Goal: Task Accomplishment & Management: Manage account settings

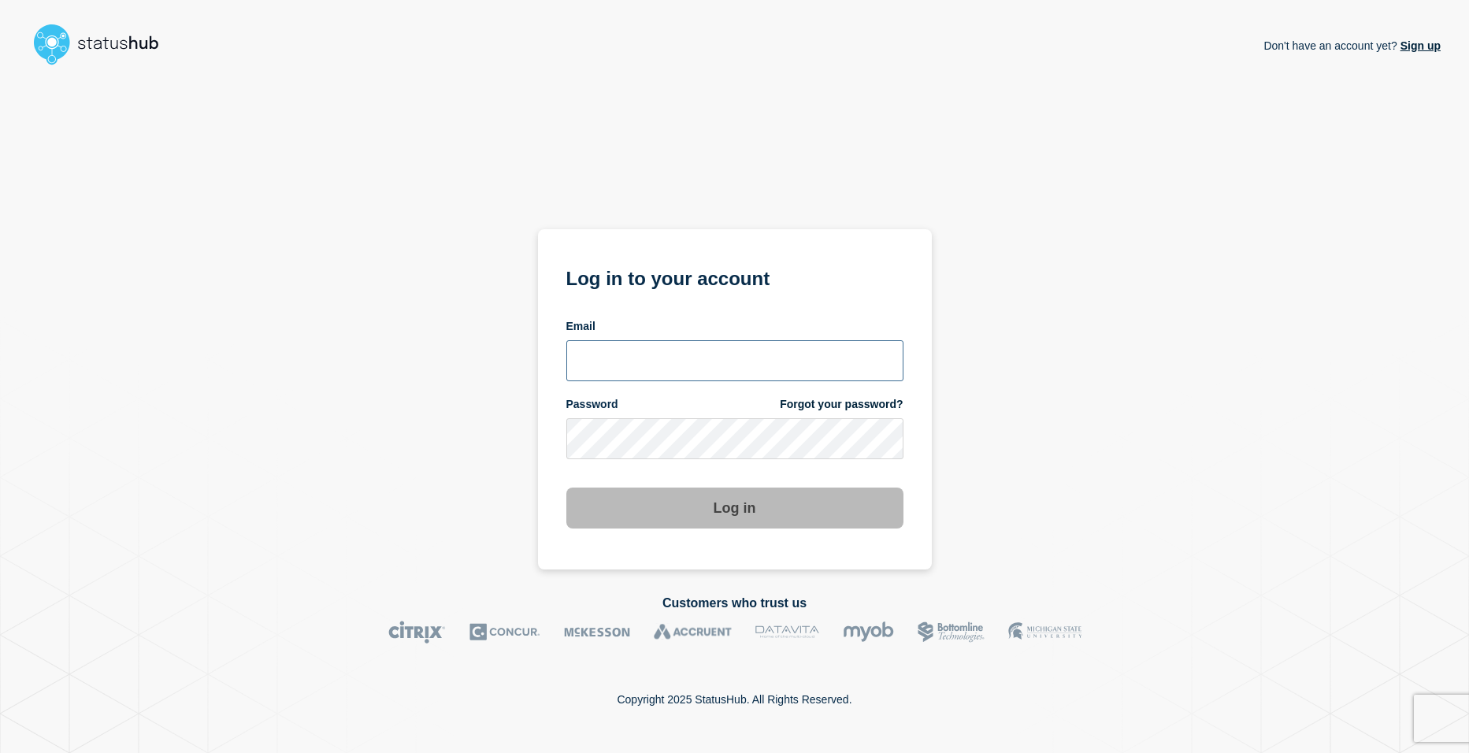
type input "[EMAIL_ADDRESS][DOMAIN_NAME]"
click at [541, 469] on section "Log in to your account Email shsh@stibosystems.com Password Forgot your passwor…" at bounding box center [735, 399] width 394 height 340
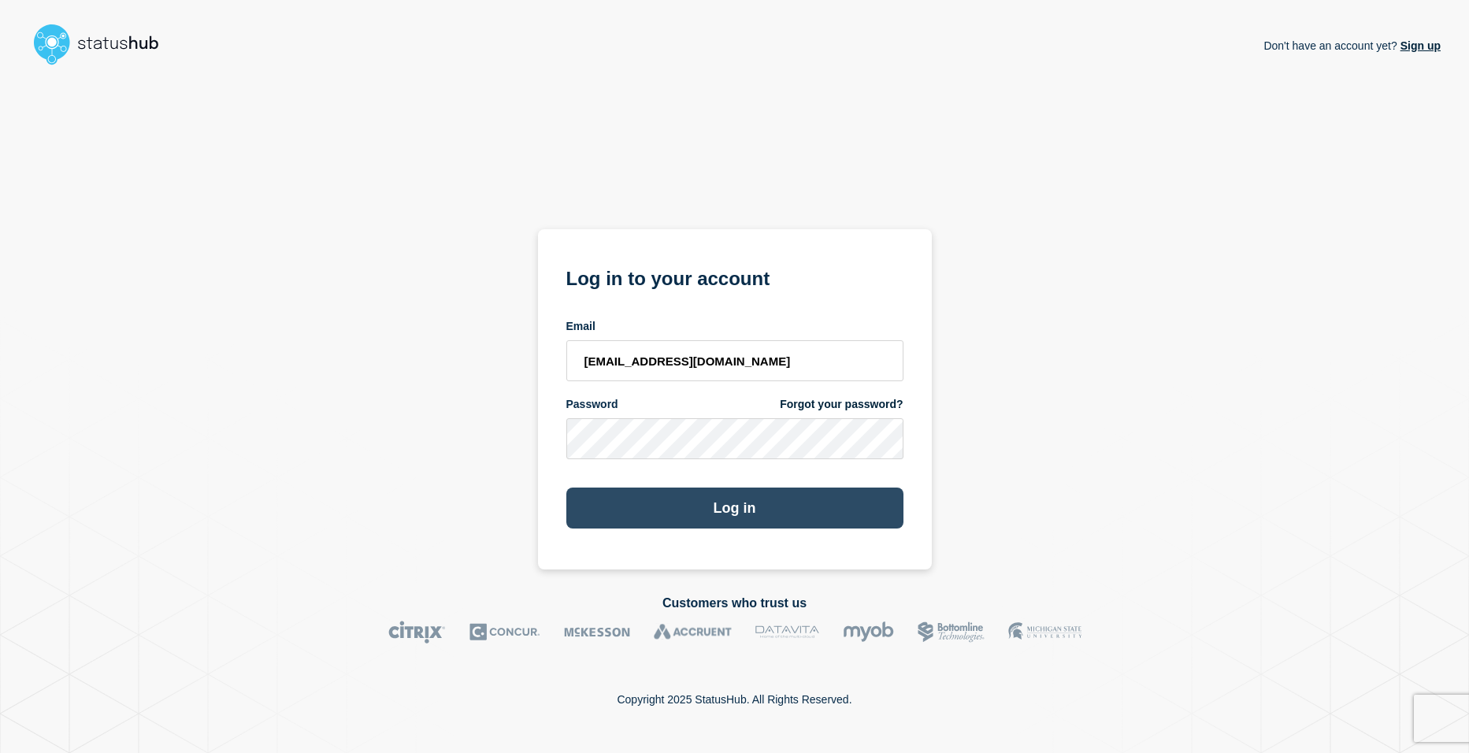
click at [791, 506] on button "Log in" at bounding box center [734, 507] width 337 height 41
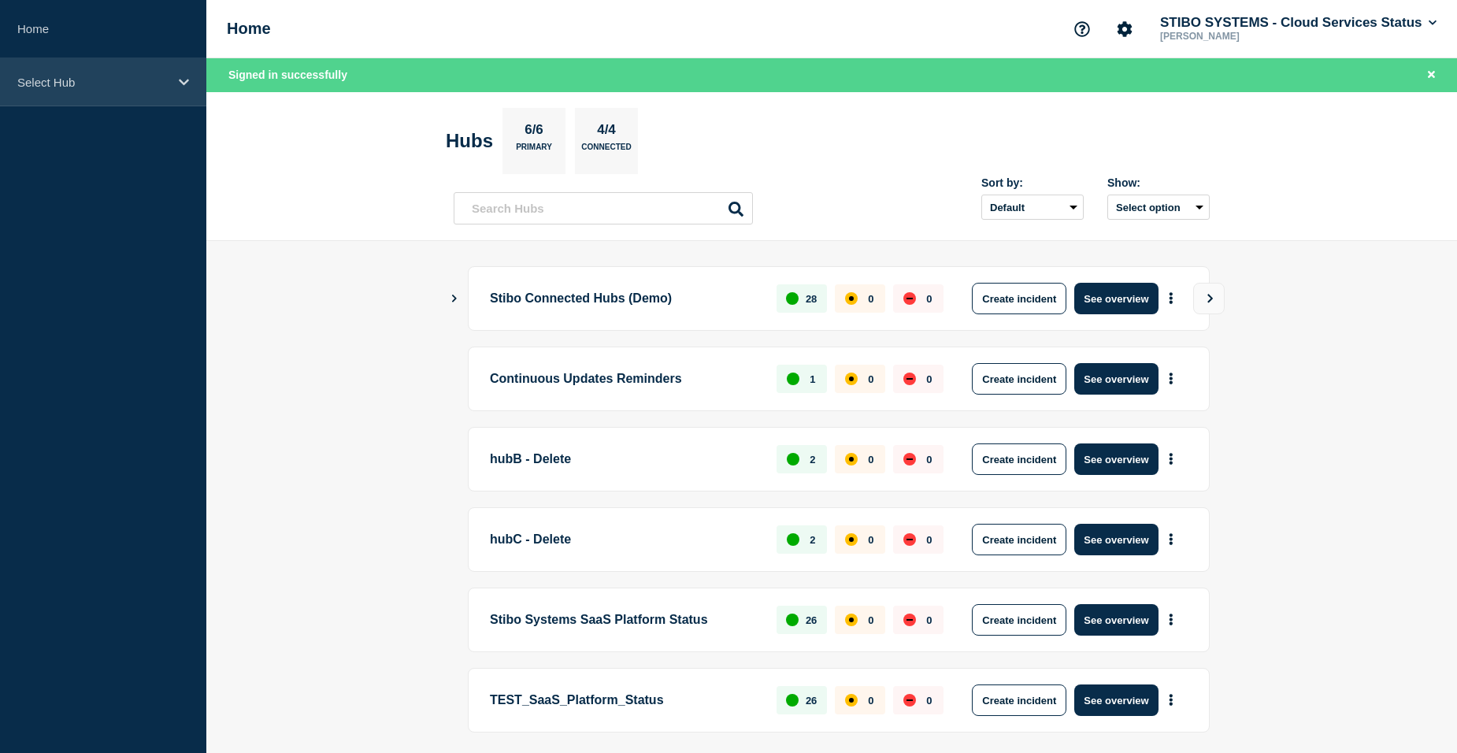
click at [128, 95] on div "Select Hub" at bounding box center [103, 82] width 206 height 48
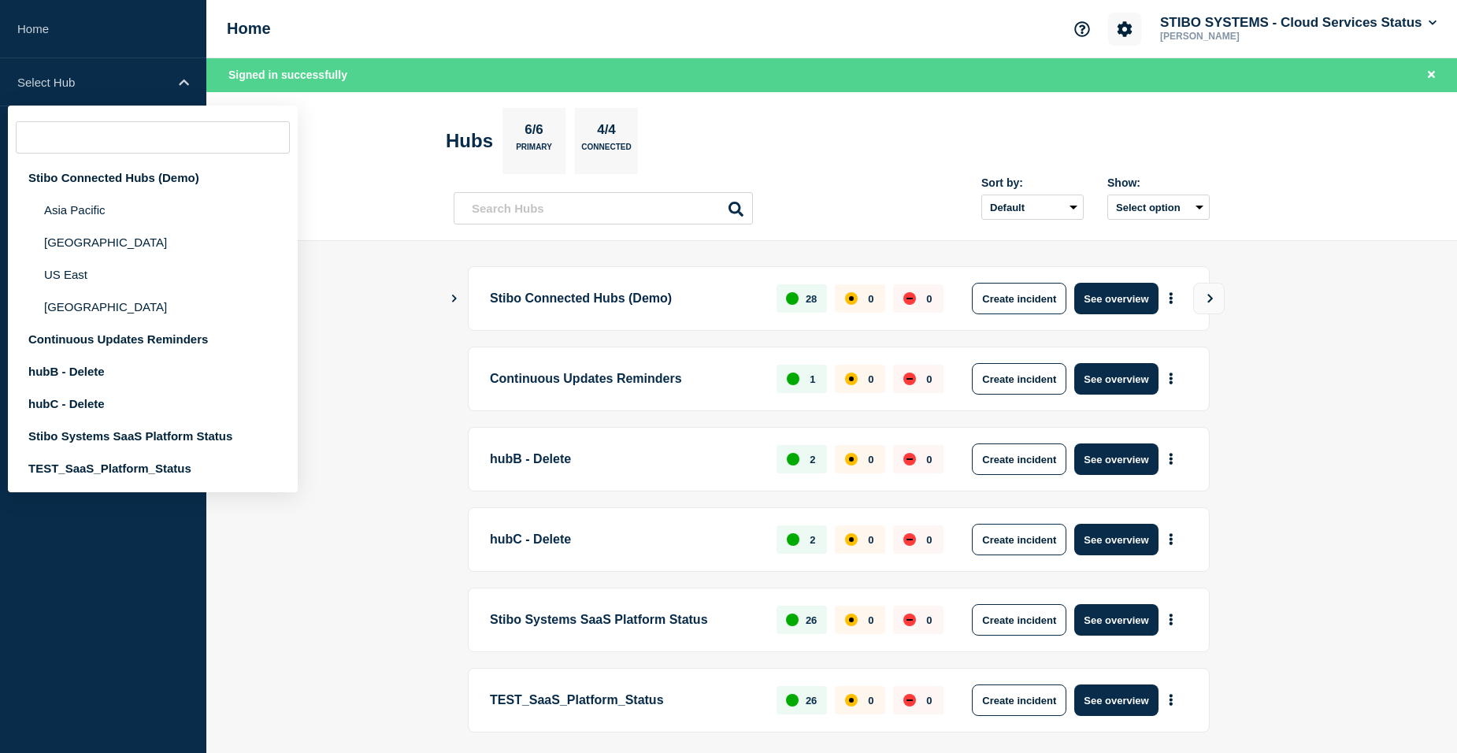
click at [1121, 26] on icon "Account settings" at bounding box center [1124, 28] width 15 height 15
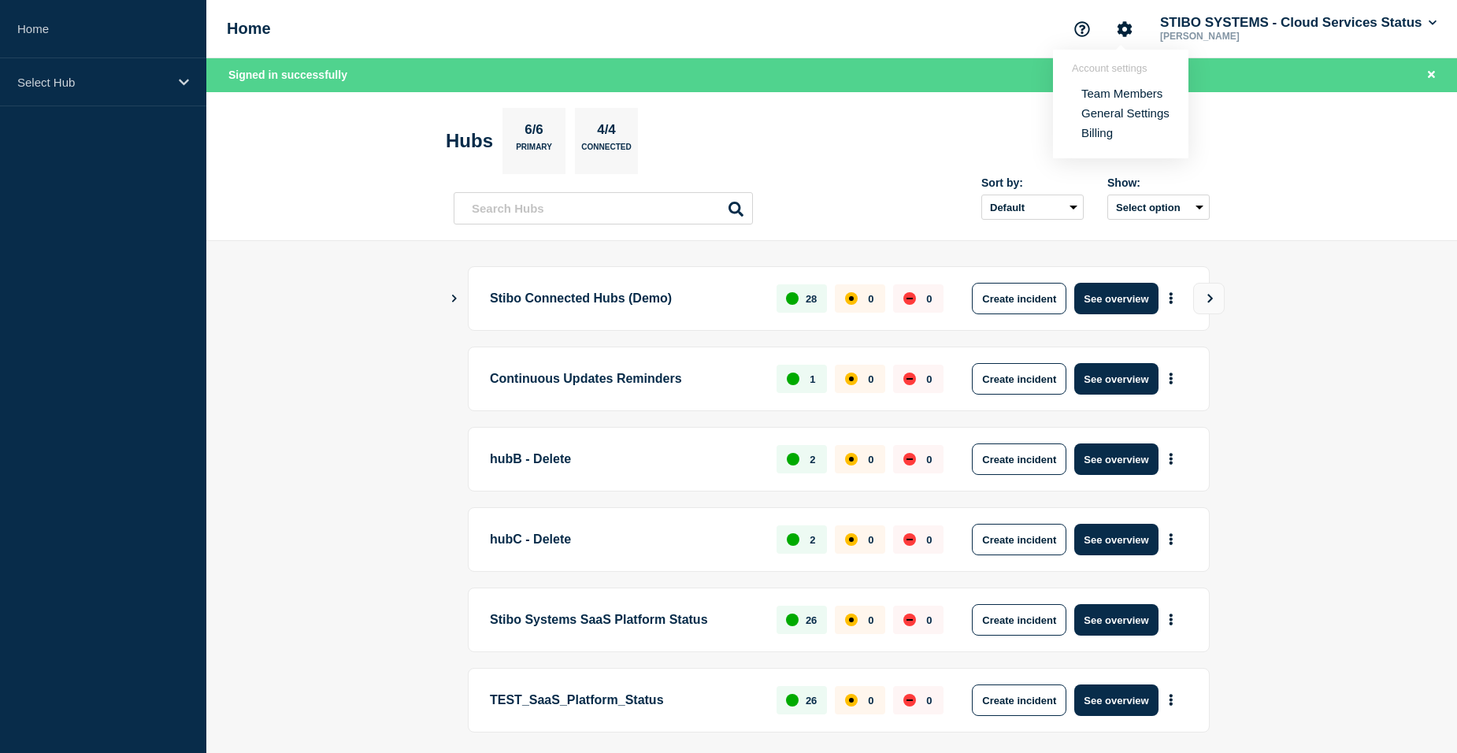
click at [1115, 90] on link "Team Members" at bounding box center [1121, 93] width 81 height 13
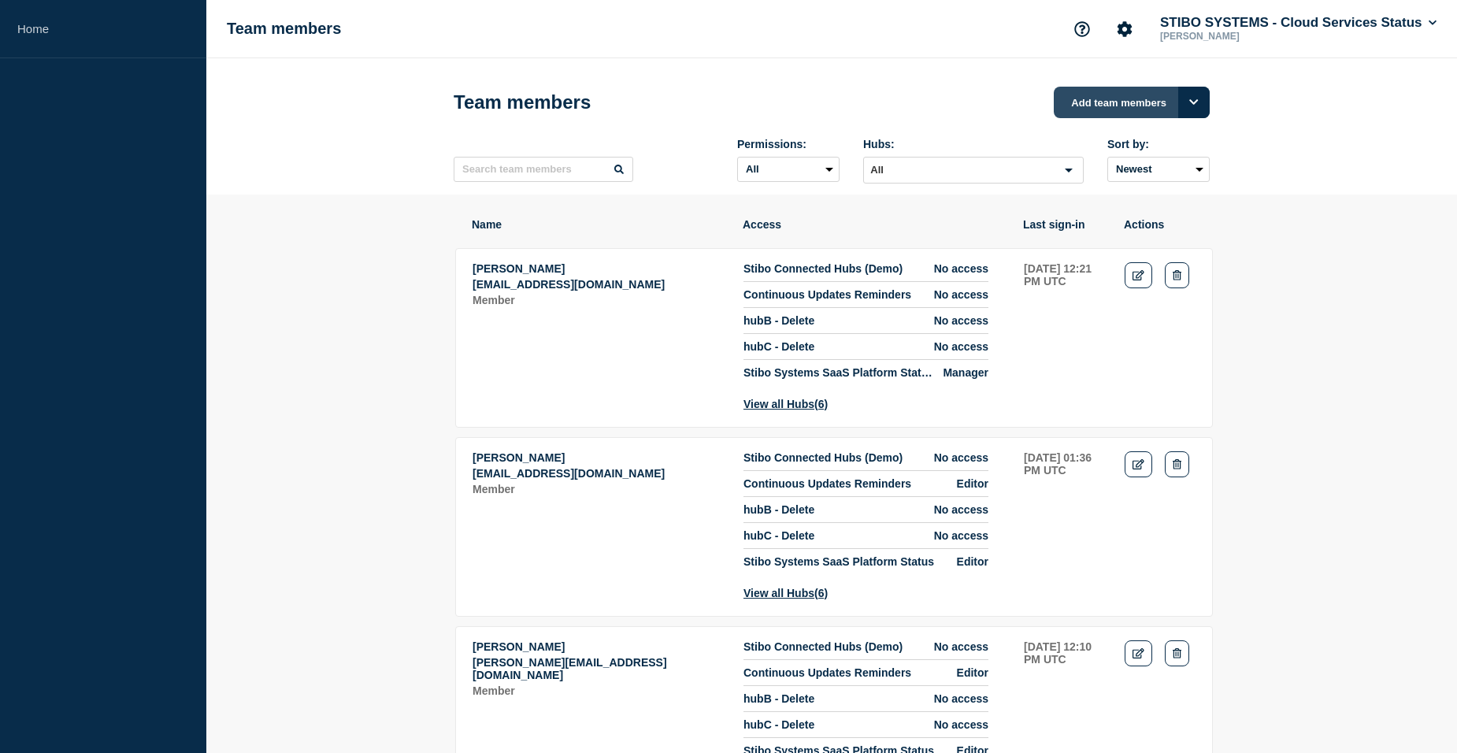
click at [1100, 100] on button "Add team members" at bounding box center [1132, 102] width 156 height 31
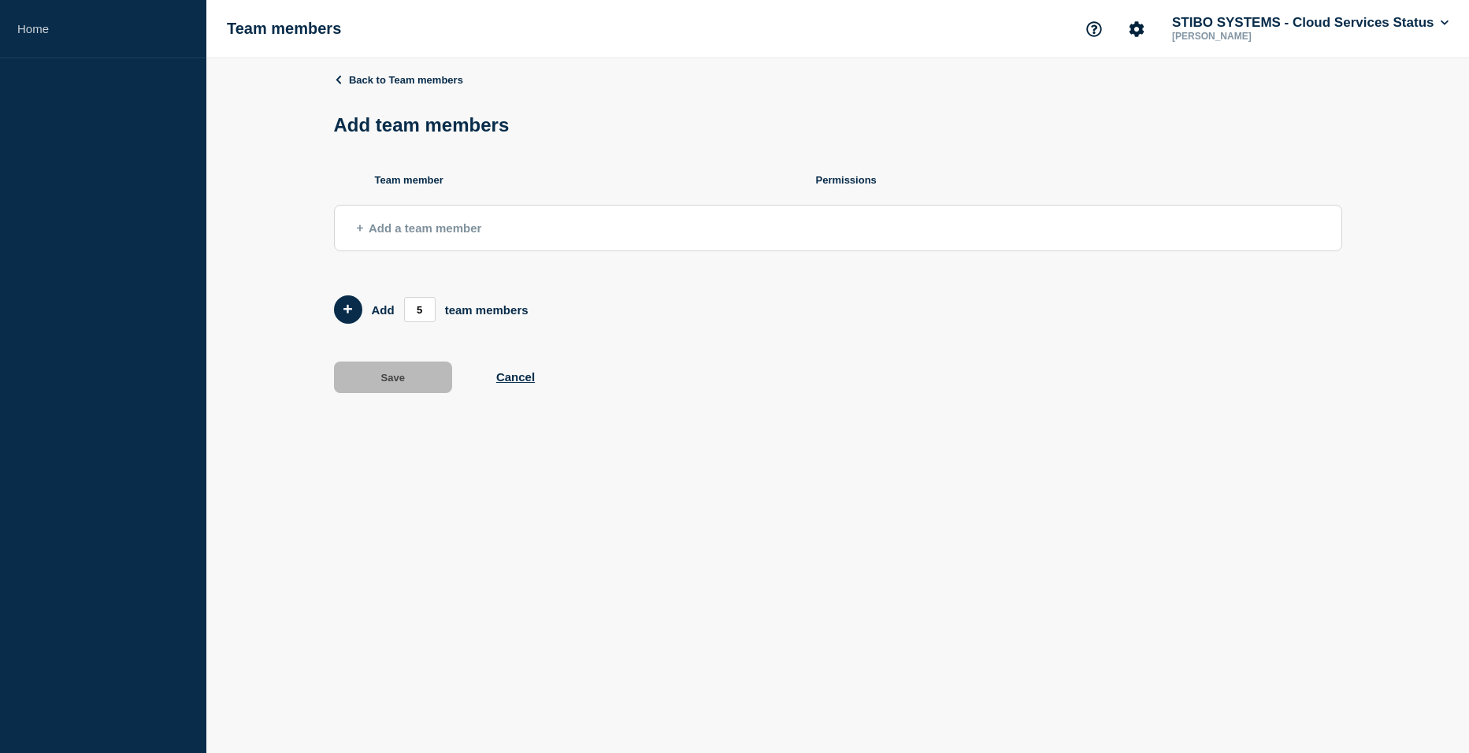
click at [437, 228] on span "Add a team member" at bounding box center [419, 227] width 125 height 13
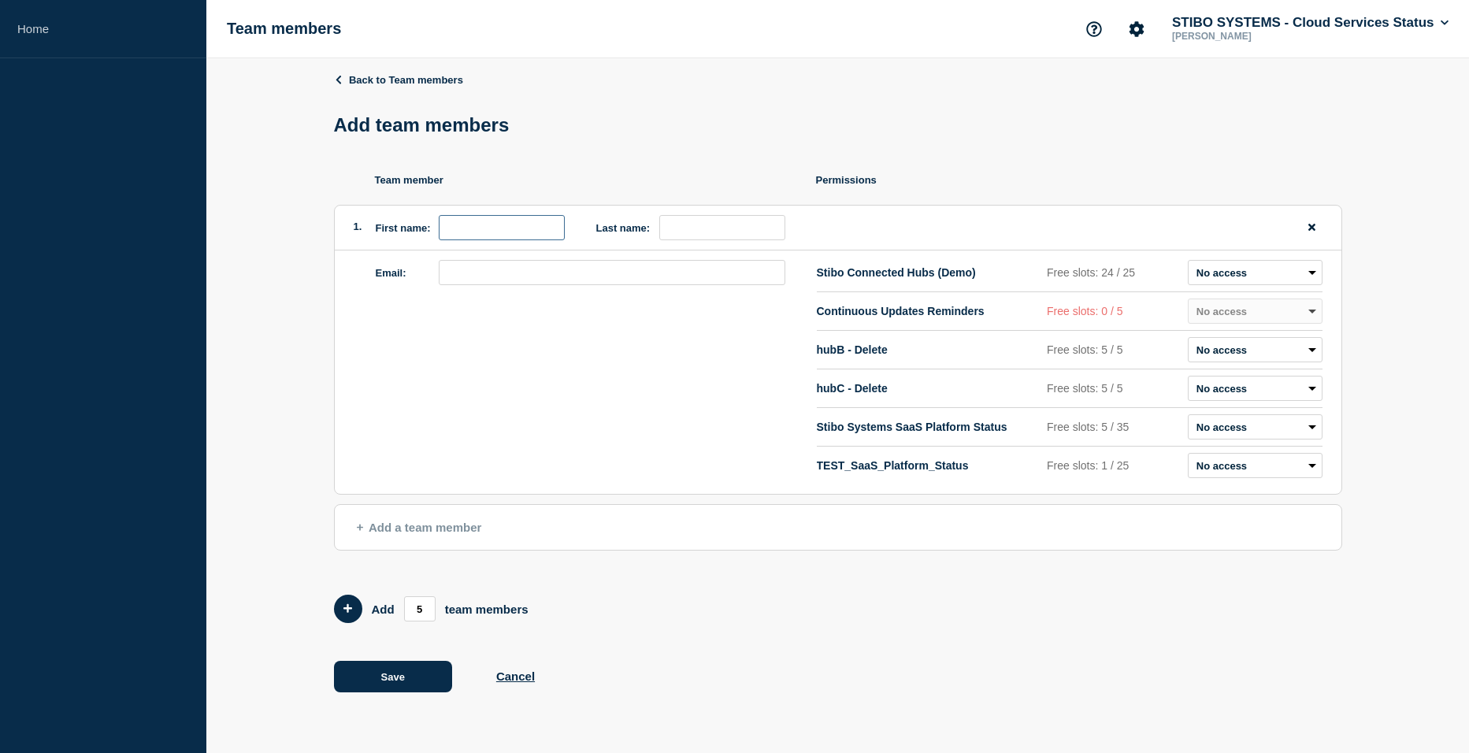
click at [513, 235] on input "first name" at bounding box center [502, 227] width 126 height 25
type input "[PERSON_NAME]"
click at [497, 264] on input "email" at bounding box center [612, 272] width 346 height 25
type input "[PERSON_NAME][EMAIL_ADDRESS][DOMAIN_NAME]"
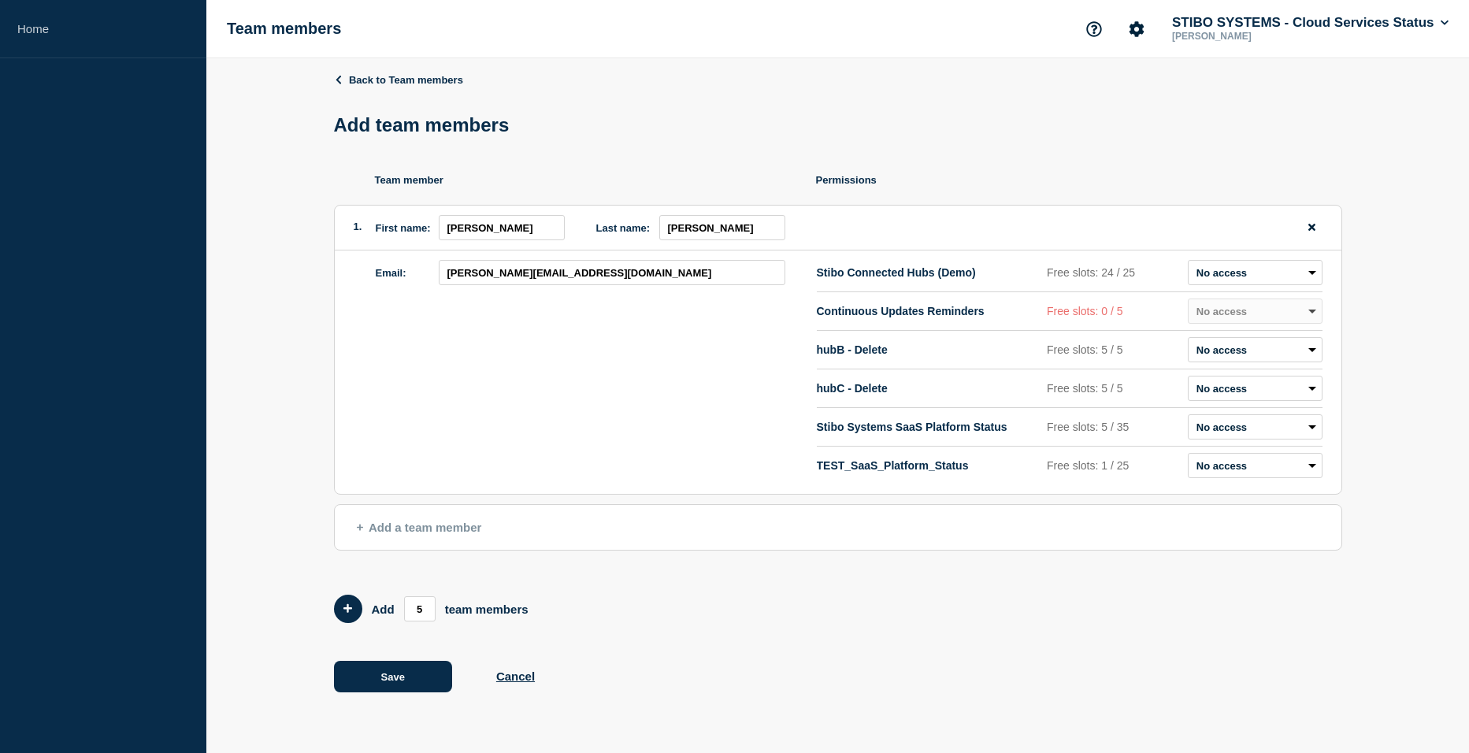
click at [372, 343] on div "Email: [PERSON_NAME][EMAIL_ADDRESS][DOMAIN_NAME] Stibo Connected Hubs (Demo) Fr…" at bounding box center [838, 371] width 1006 height 243
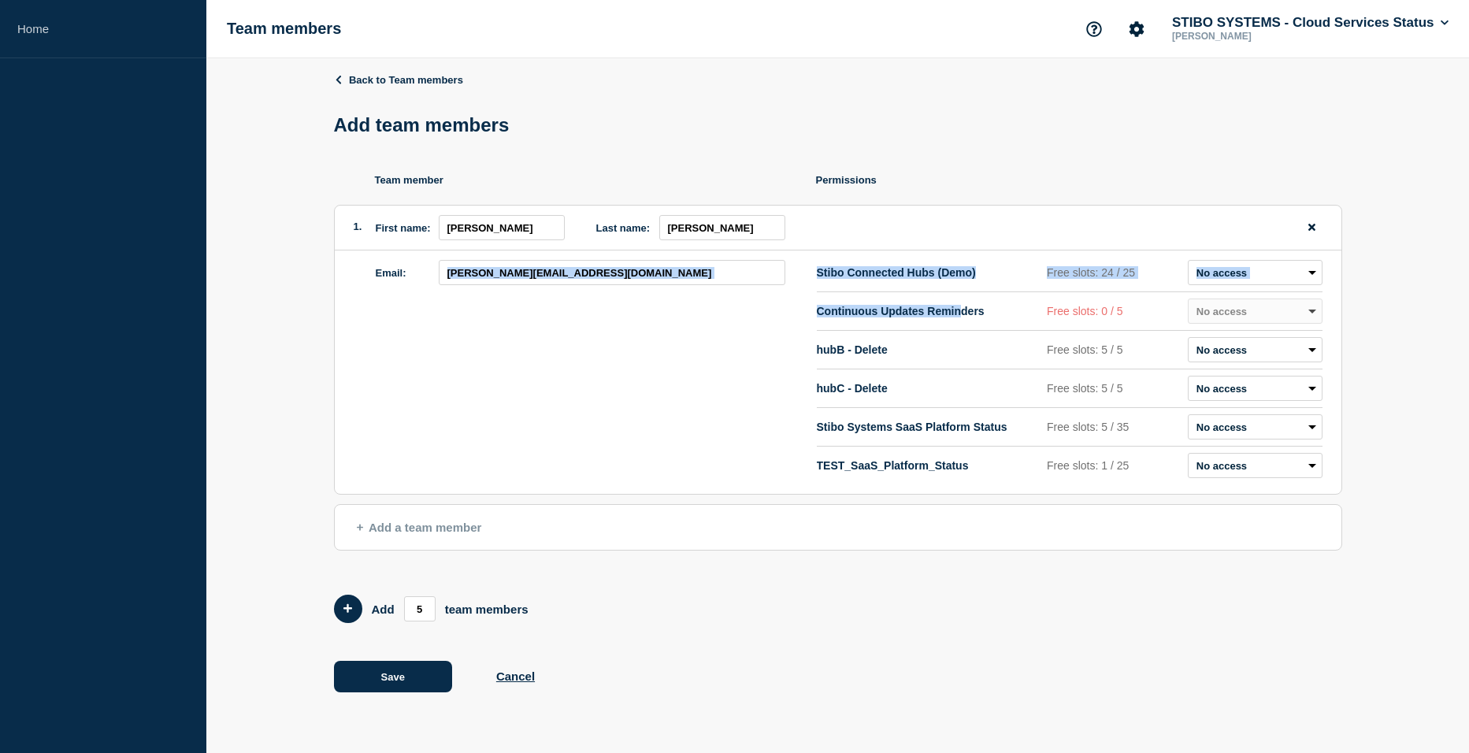
drag, startPoint x: 806, startPoint y: 309, endPoint x: 983, endPoint y: 308, distance: 177.2
click at [983, 308] on div "Email: [PERSON_NAME][EMAIL_ADDRESS][DOMAIN_NAME] Stibo Connected Hubs (Demo) Fr…" at bounding box center [838, 371] width 1006 height 243
drag, startPoint x: 983, startPoint y: 308, endPoint x: 933, endPoint y: 319, distance: 50.8
click at [933, 317] on p "Continuous Updates Reminders" at bounding box center [929, 311] width 224 height 13
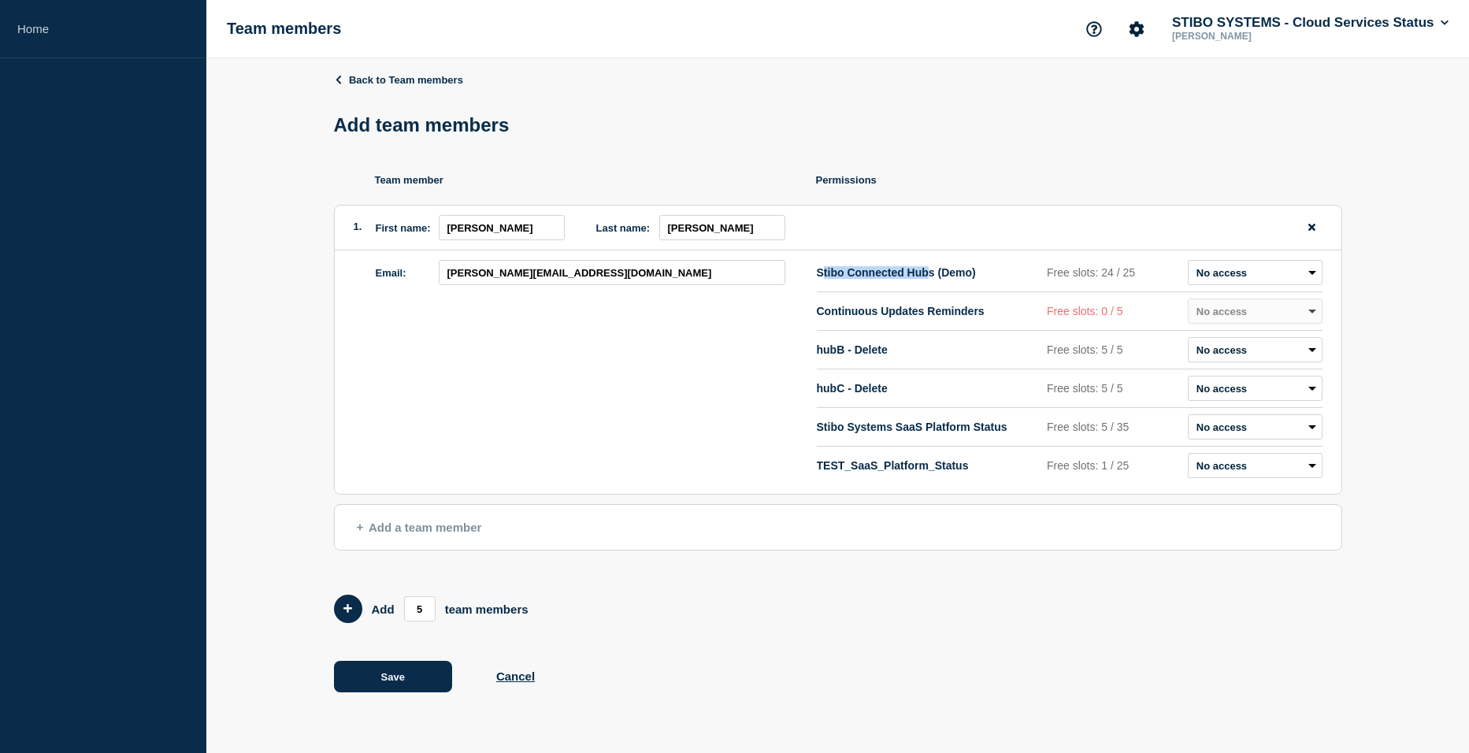
drag, startPoint x: 823, startPoint y: 274, endPoint x: 965, endPoint y: 273, distance: 142.5
click at [965, 273] on p "Stibo Connected Hubs (Demo)" at bounding box center [929, 272] width 224 height 13
drag, startPoint x: 871, startPoint y: 428, endPoint x: 960, endPoint y: 424, distance: 89.1
click at [960, 424] on p "Stibo Systems SaaS Platform Status" at bounding box center [929, 426] width 224 height 13
click at [824, 430] on p "Stibo Systems SaaS Platform Status" at bounding box center [929, 426] width 224 height 13
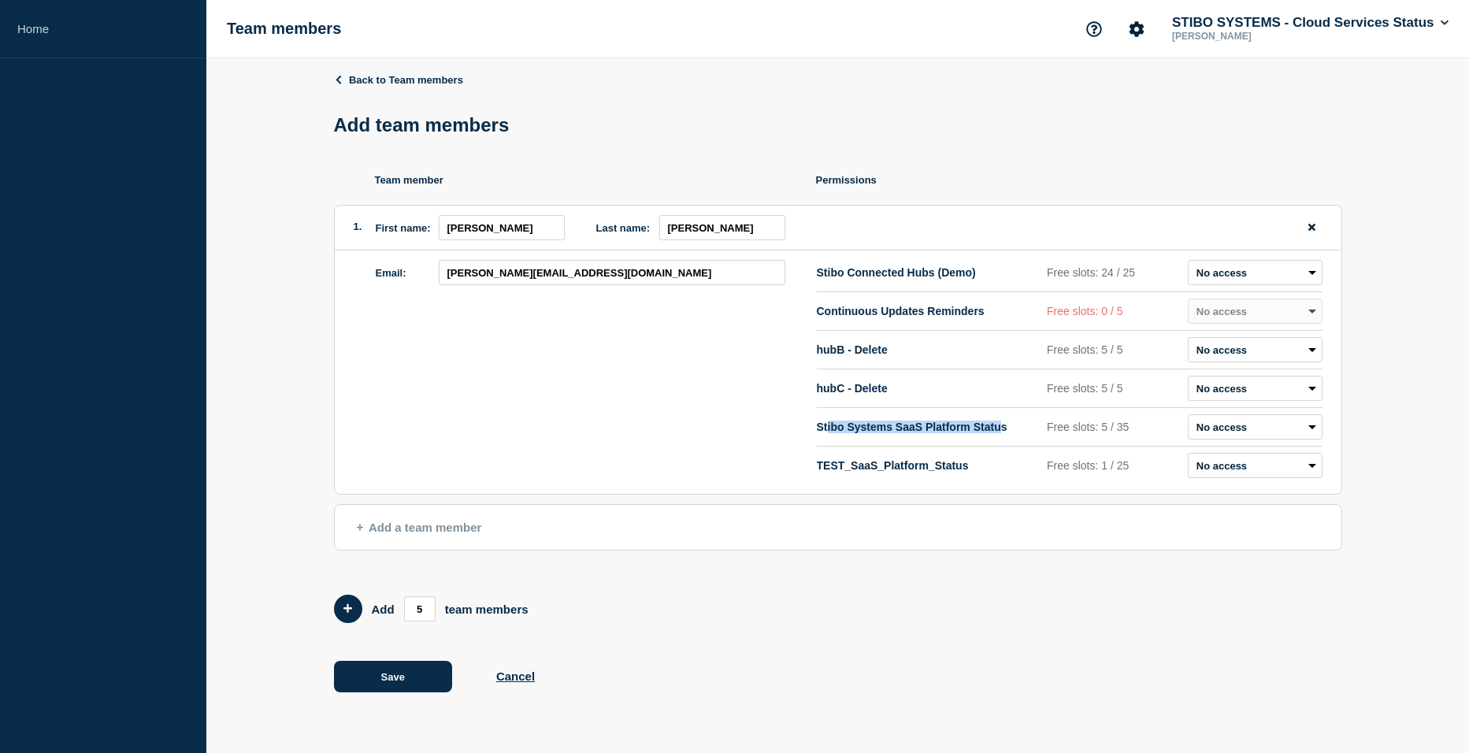
drag, startPoint x: 823, startPoint y: 426, endPoint x: 1019, endPoint y: 424, distance: 196.1
click at [1019, 424] on p "Stibo Systems SaaS Platform Status" at bounding box center [929, 426] width 224 height 13
drag, startPoint x: 1019, startPoint y: 424, endPoint x: 932, endPoint y: 426, distance: 86.6
click at [932, 426] on p "Stibo Systems SaaS Platform Status" at bounding box center [929, 426] width 224 height 13
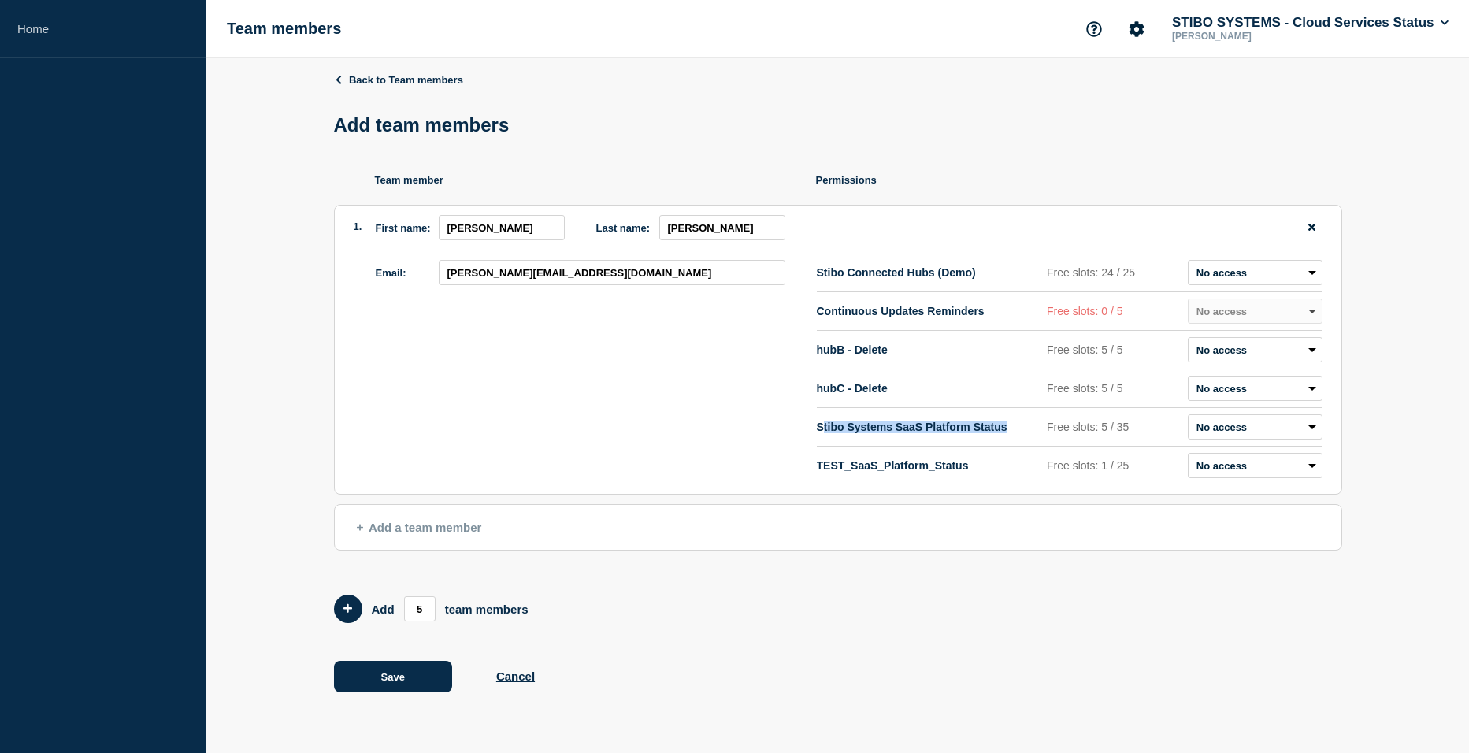
click at [932, 426] on p "Stibo Systems SaaS Platform Status" at bounding box center [929, 426] width 224 height 13
click at [1250, 438] on select "Admin Manager Editor No access" at bounding box center [1254, 426] width 135 height 25
select select "2"
click at [1187, 418] on select "Admin Manager Editor No access" at bounding box center [1254, 426] width 135 height 25
click at [617, 420] on div "Email: [PERSON_NAME][EMAIL_ADDRESS][DOMAIN_NAME]" at bounding box center [596, 372] width 441 height 224
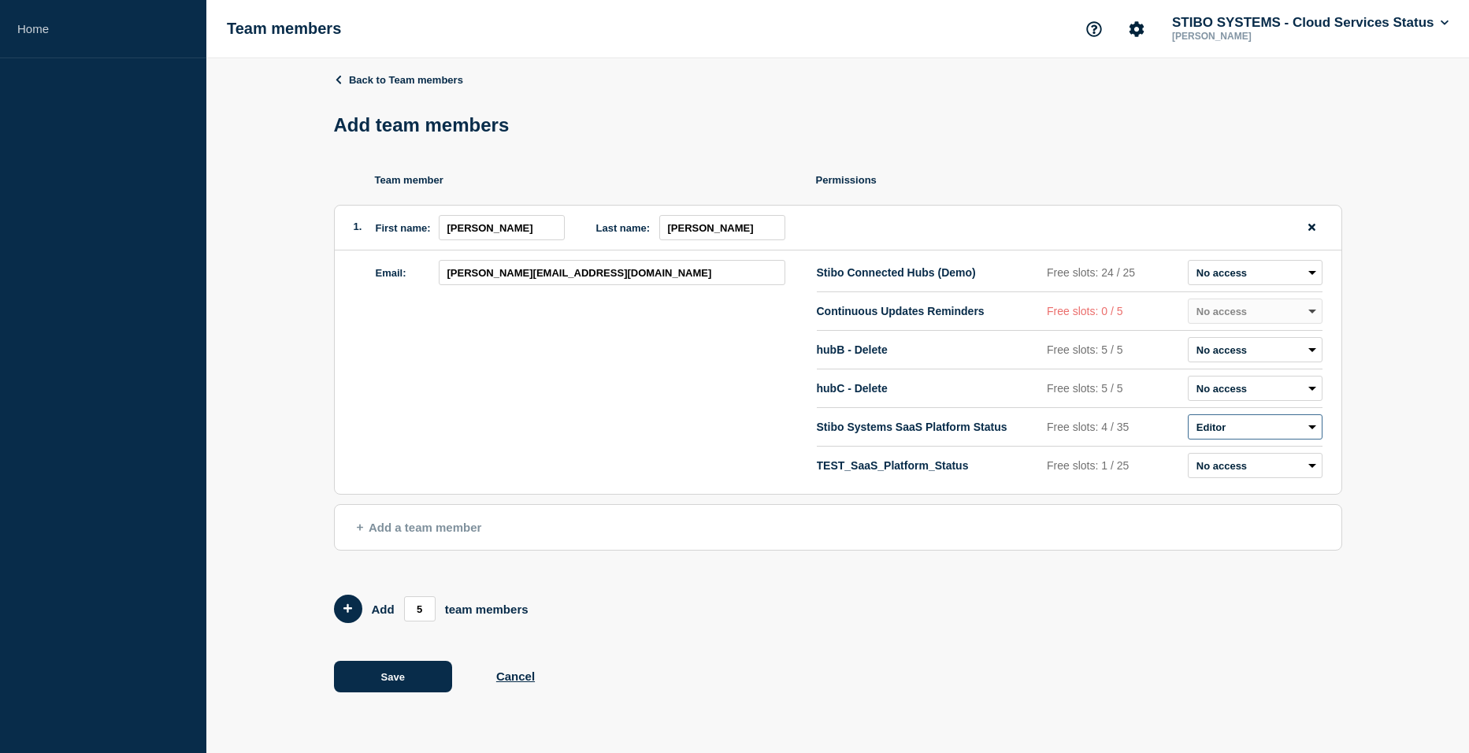
click at [1212, 437] on select "Admin Manager Editor No access" at bounding box center [1254, 426] width 135 height 25
click at [607, 423] on div "Email: [PERSON_NAME][EMAIL_ADDRESS][DOMAIN_NAME]" at bounding box center [596, 372] width 441 height 224
click at [408, 532] on span "Add a team member" at bounding box center [419, 526] width 125 height 13
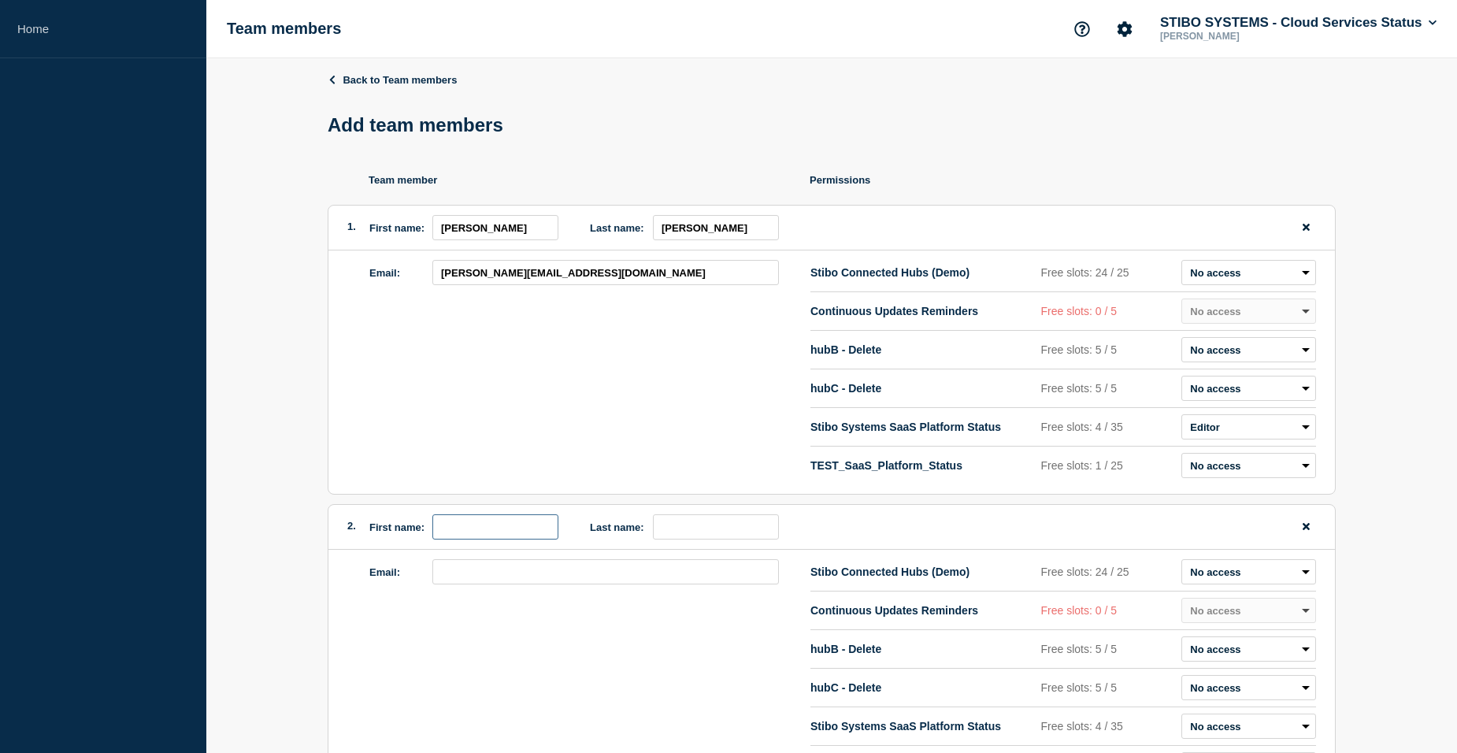
click at [491, 532] on input "first name" at bounding box center [495, 526] width 126 height 25
type input "[PERSON_NAME]"
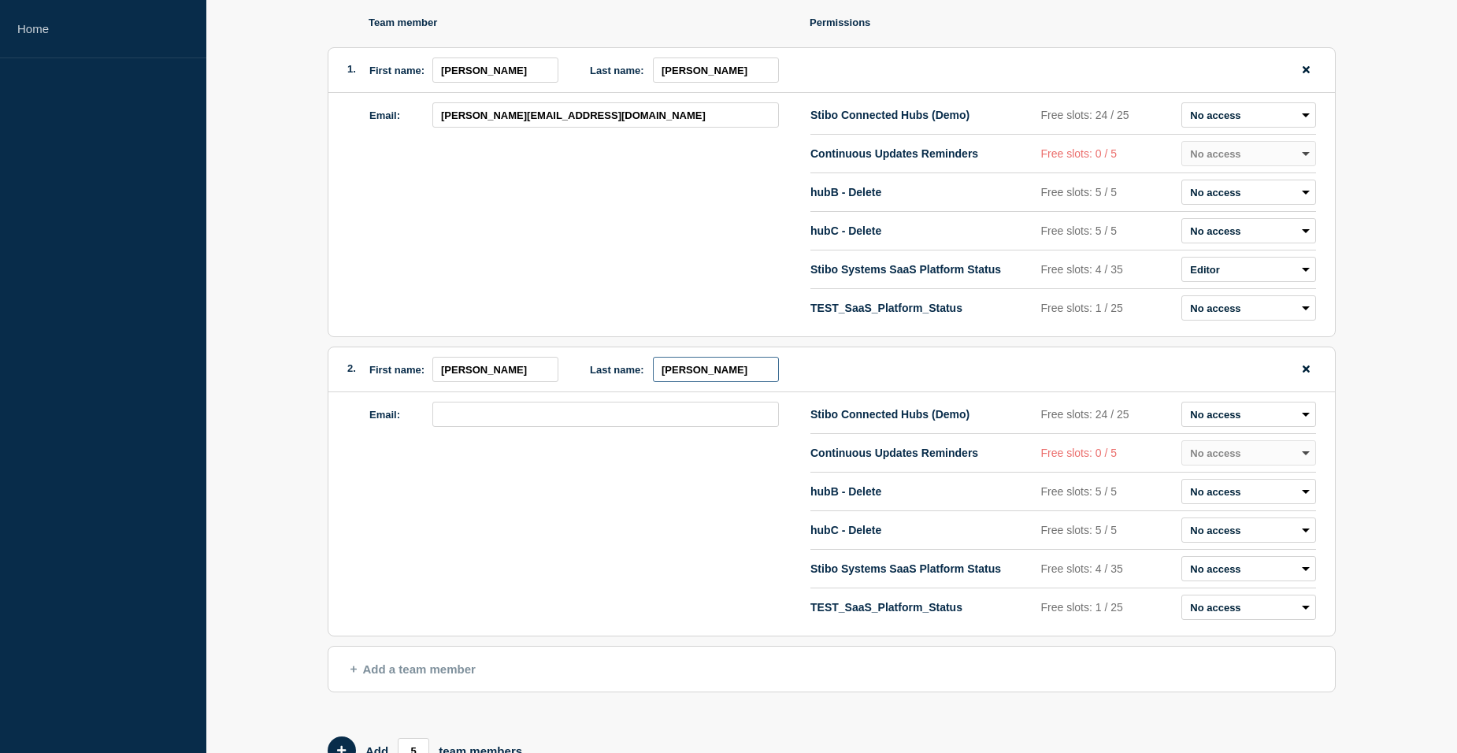
type input "[PERSON_NAME]"
click at [495, 427] on input "email" at bounding box center [605, 414] width 346 height 25
type input "[EMAIL_ADDRESS][DOMAIN_NAME]"
click at [446, 480] on div "Email: [EMAIL_ADDRESS][DOMAIN_NAME]" at bounding box center [589, 514] width 441 height 224
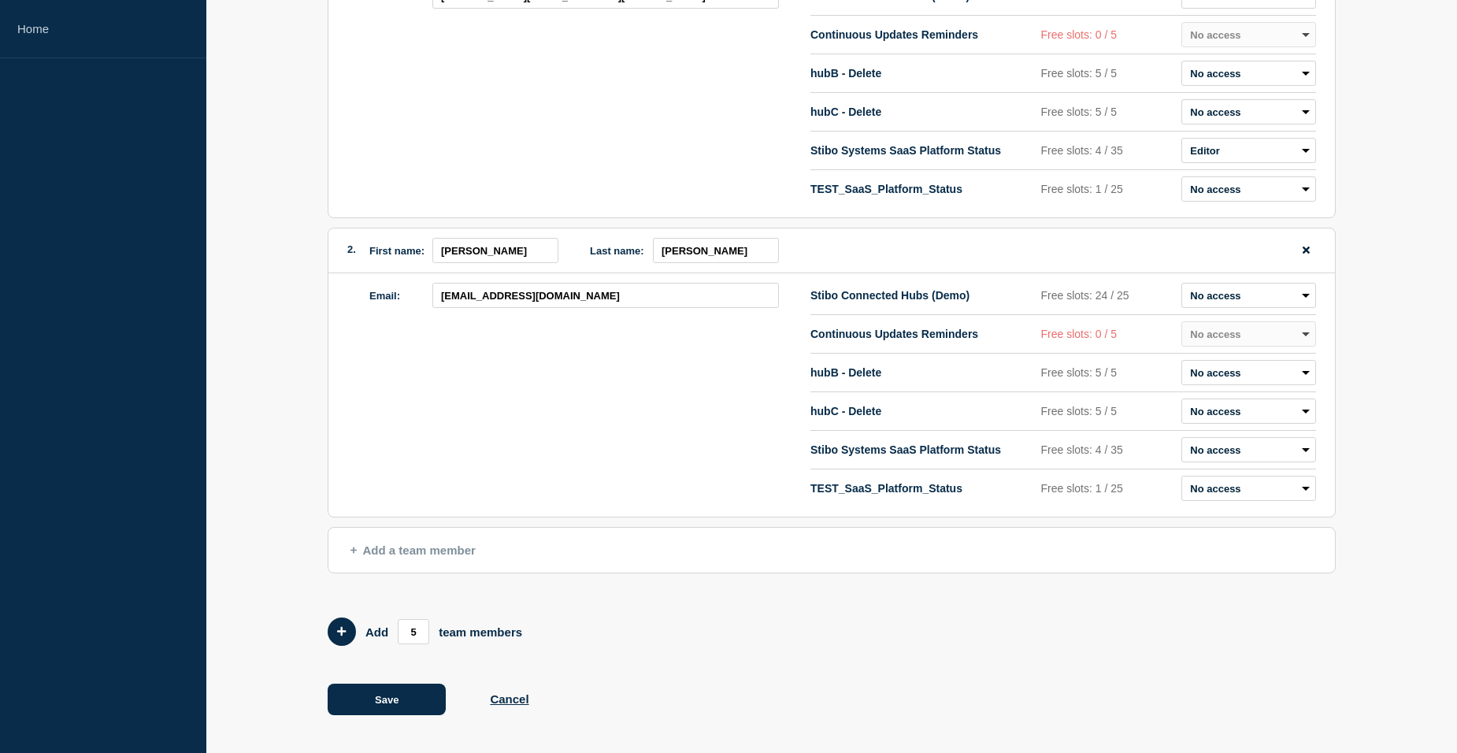
scroll to position [280, 0]
click at [411, 543] on span "Add a team member" at bounding box center [412, 549] width 125 height 13
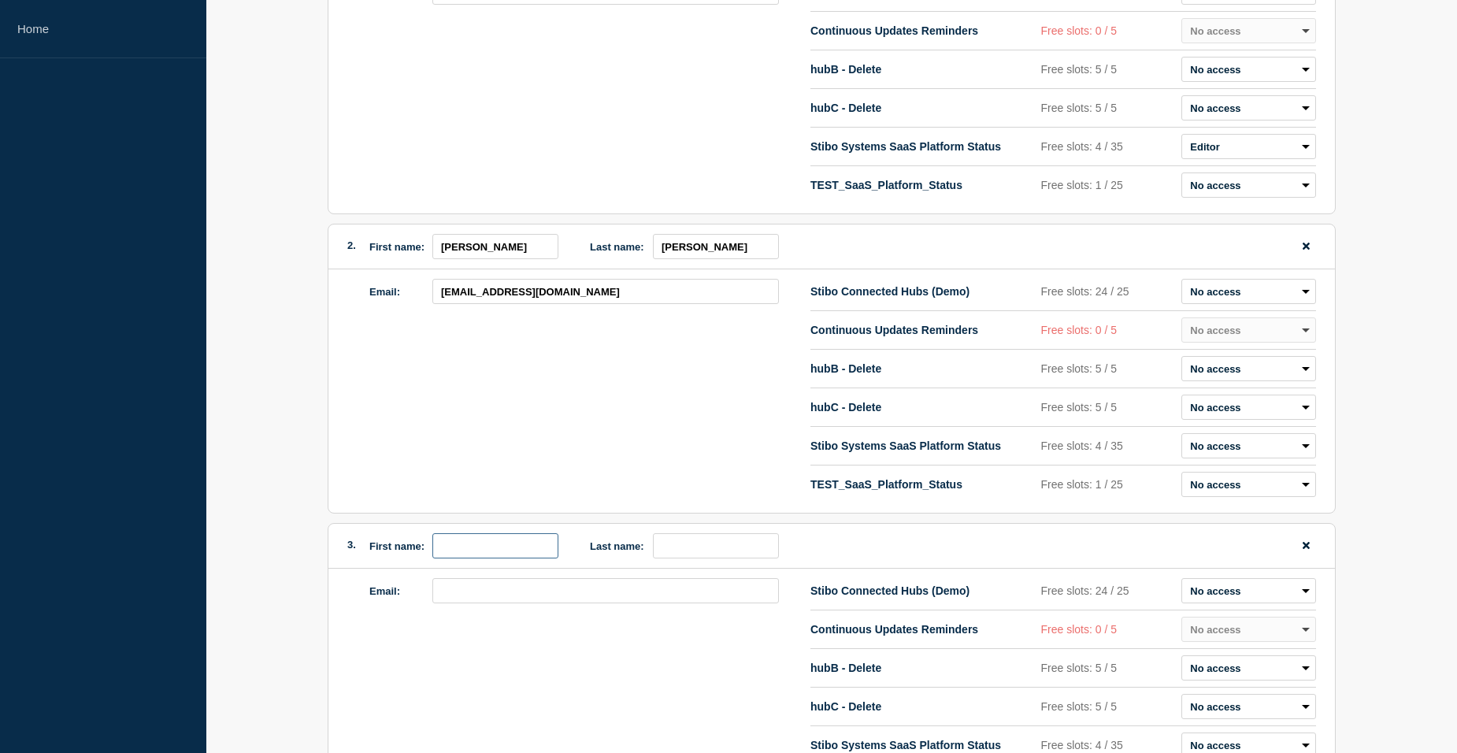
click at [495, 546] on input "first name" at bounding box center [495, 545] width 126 height 25
type input "Sagar"
type input "M"
click at [491, 587] on input "email" at bounding box center [605, 590] width 346 height 25
type input "[EMAIL_ADDRESS][DOMAIN_NAME]"
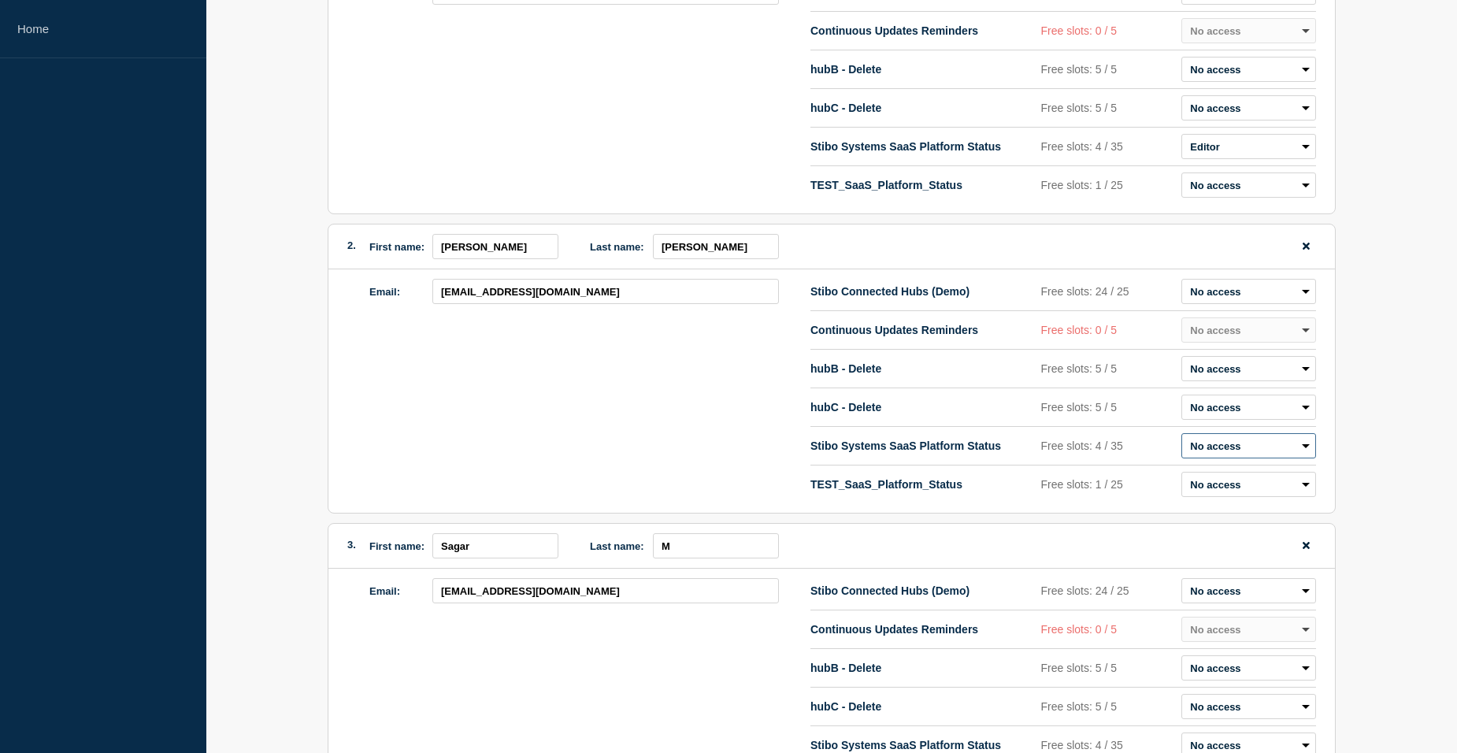
click at [1238, 445] on select "Admin Manager Editor No access" at bounding box center [1248, 445] width 135 height 25
select select "2"
click at [1181, 437] on select "Admin Manager Editor No access" at bounding box center [1248, 445] width 135 height 25
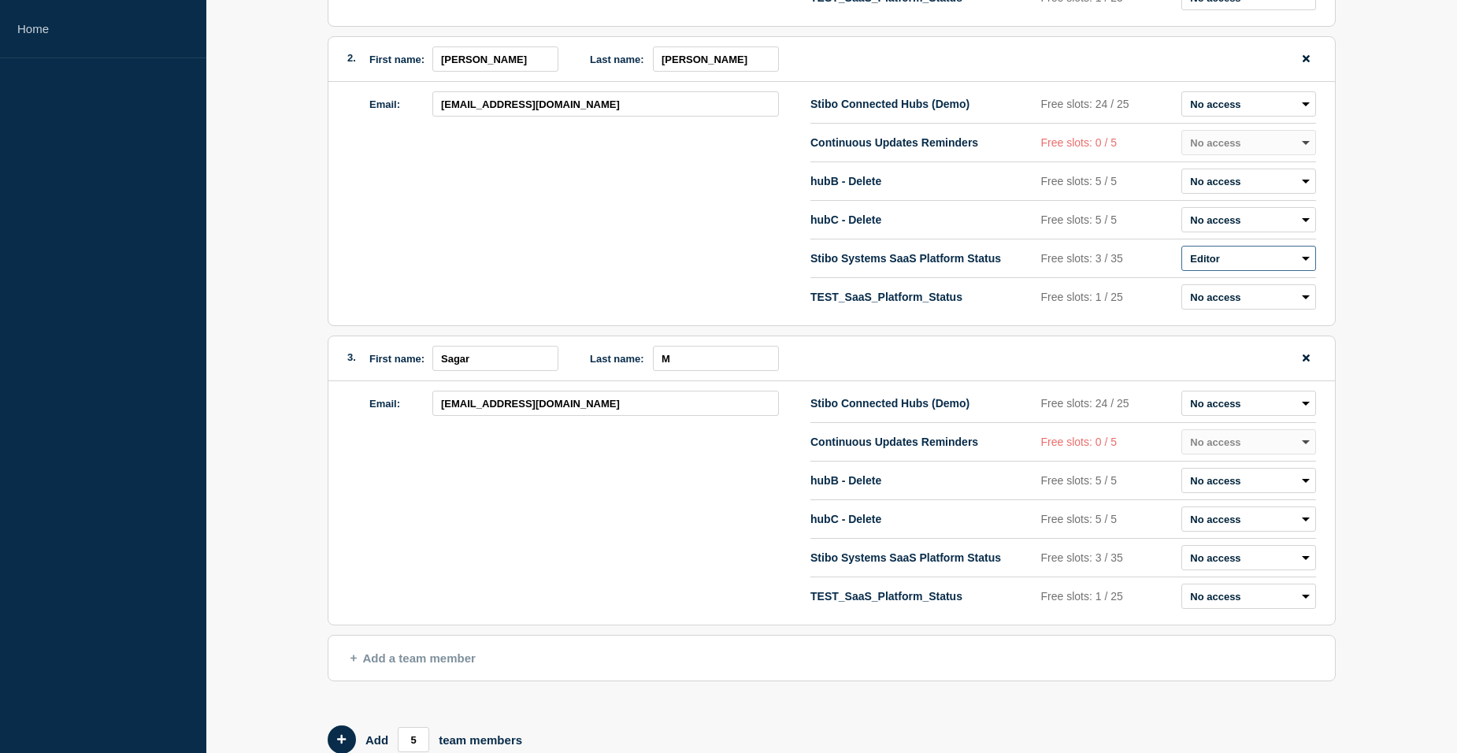
scroll to position [580, 0]
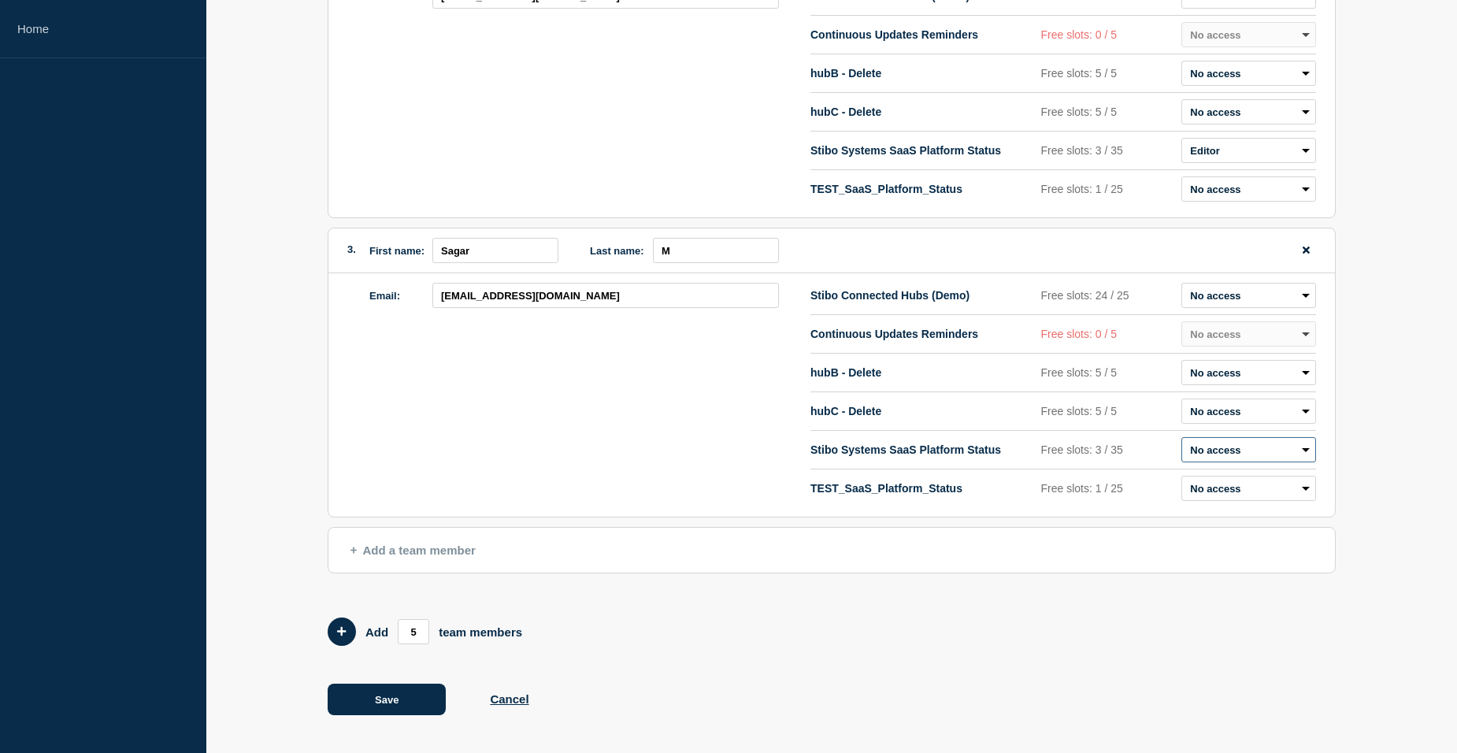
click at [1233, 453] on select "Admin Manager Editor No access" at bounding box center [1248, 449] width 135 height 25
select select "2"
click at [1181, 437] on select "Admin Manager Editor No access" at bounding box center [1248, 449] width 135 height 25
click at [598, 413] on div "Email: [EMAIL_ADDRESS][DOMAIN_NAME]" at bounding box center [589, 395] width 441 height 224
click at [390, 694] on button "Save" at bounding box center [387, 698] width 118 height 31
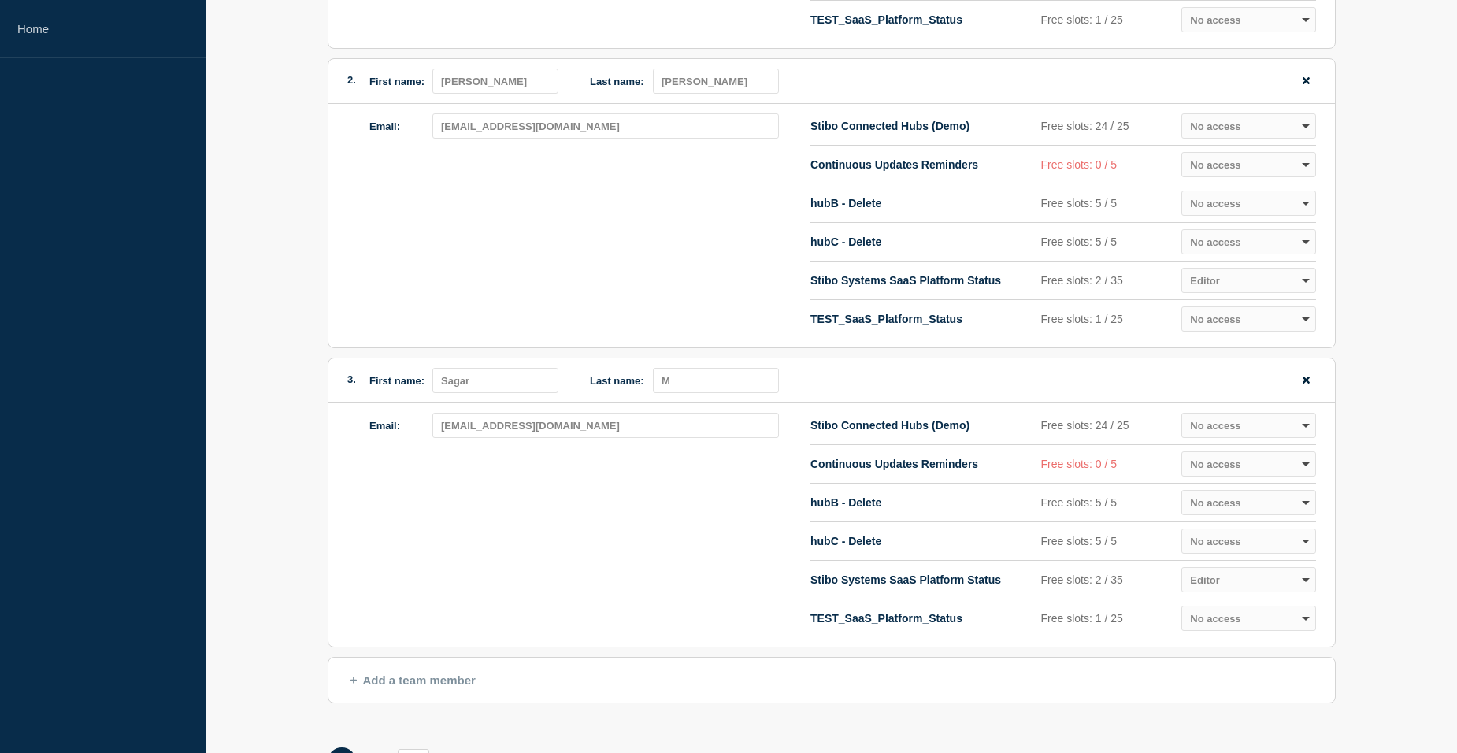
scroll to position [186, 0]
